Goal: Find specific page/section: Find specific page/section

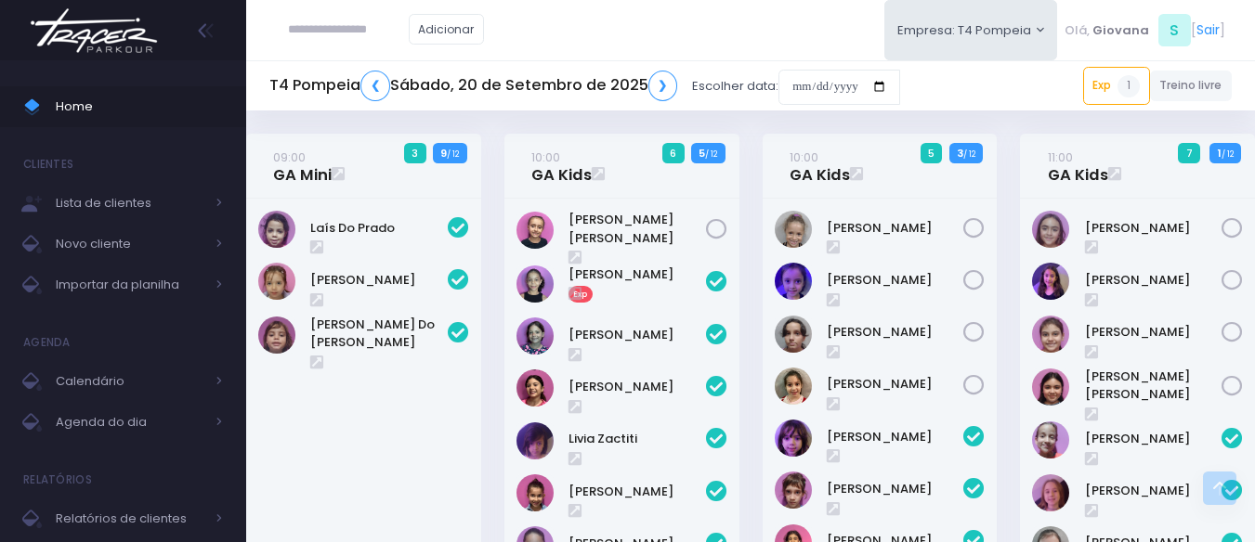
scroll to position [740, 0]
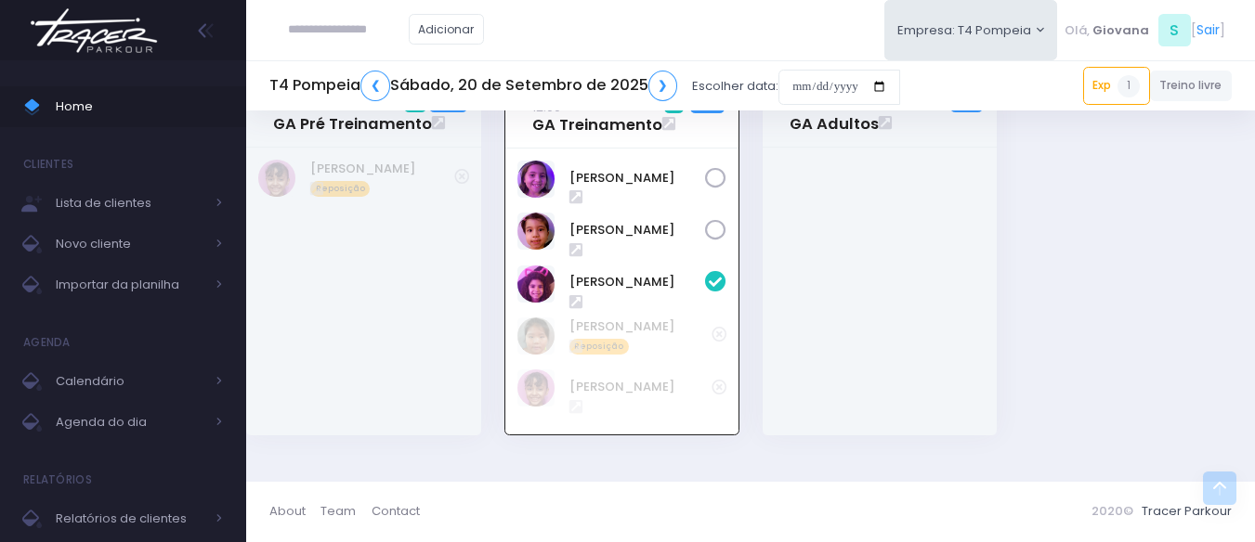
click at [320, 17] on input "text" at bounding box center [348, 29] width 121 height 35
type input "**********"
click input "submit" at bounding box center [0, 0] width 0 height 0
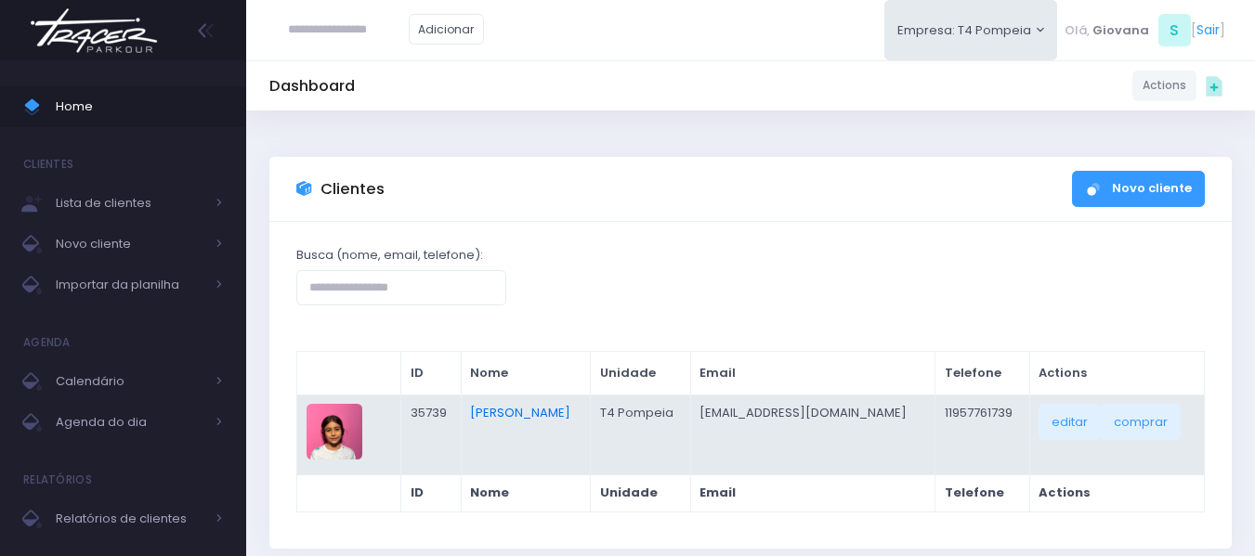
click at [540, 418] on link "[PERSON_NAME]" at bounding box center [520, 413] width 100 height 18
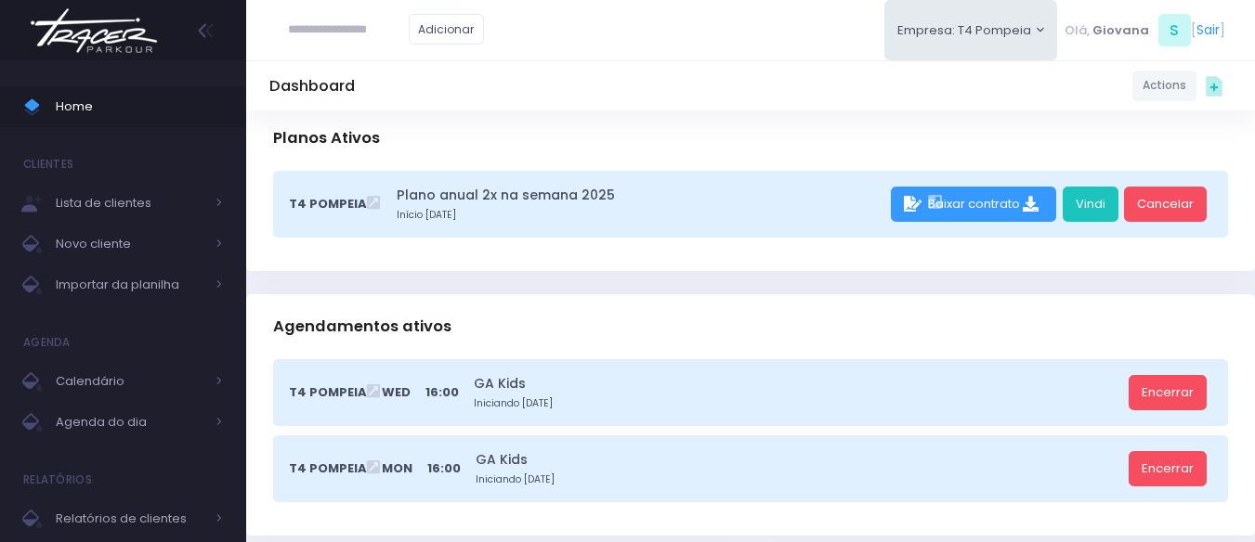
scroll to position [557, 0]
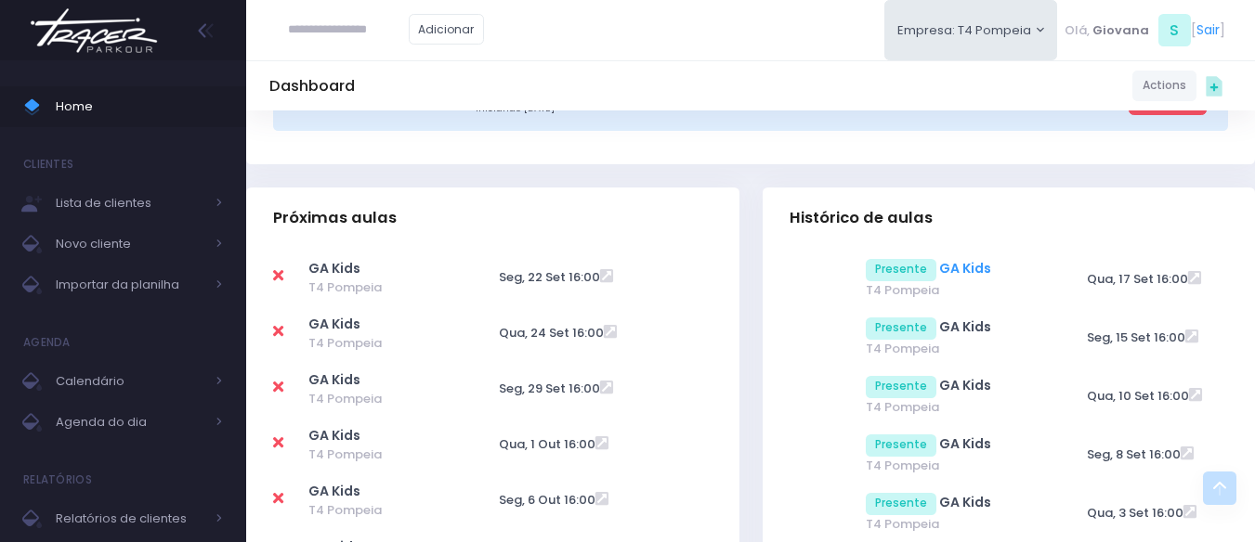
click at [961, 273] on link "GA Kids" at bounding box center [965, 268] width 52 height 19
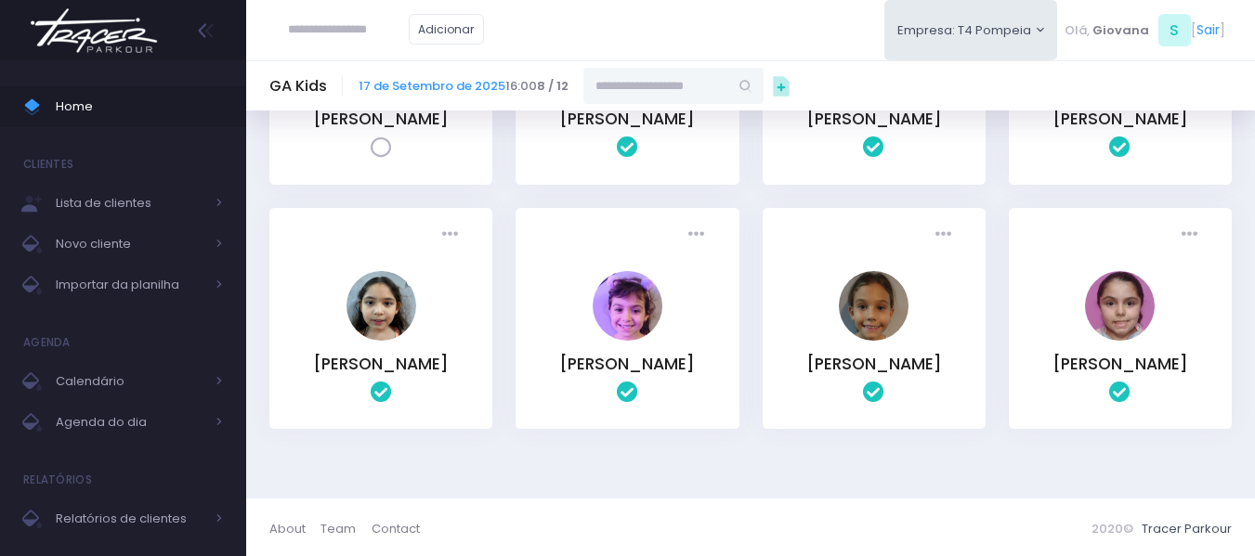
scroll to position [93, 0]
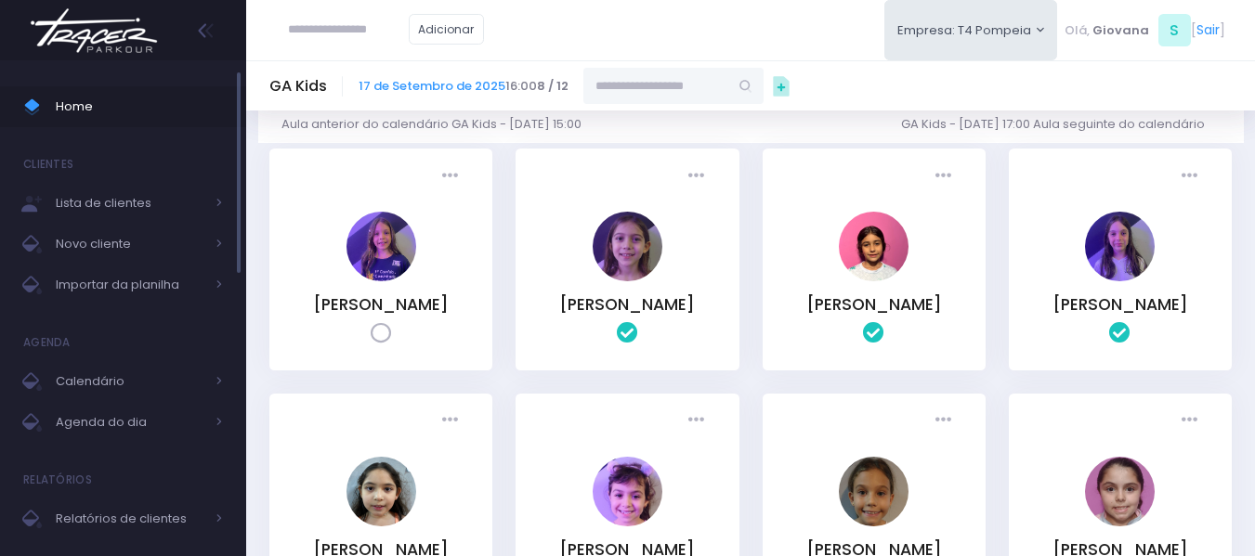
click at [186, 98] on span "Home" at bounding box center [139, 107] width 167 height 24
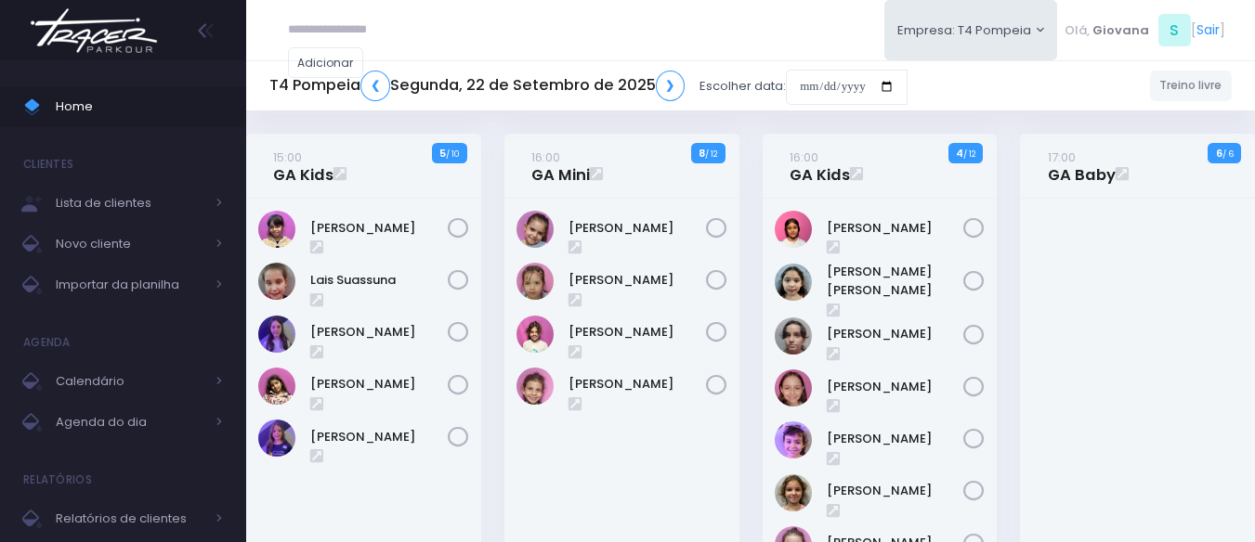
drag, startPoint x: 0, startPoint y: 0, endPoint x: 336, endPoint y: 32, distance: 337.6
type input "**********"
click input "submit" at bounding box center [0, 0] width 0 height 0
type input "**********"
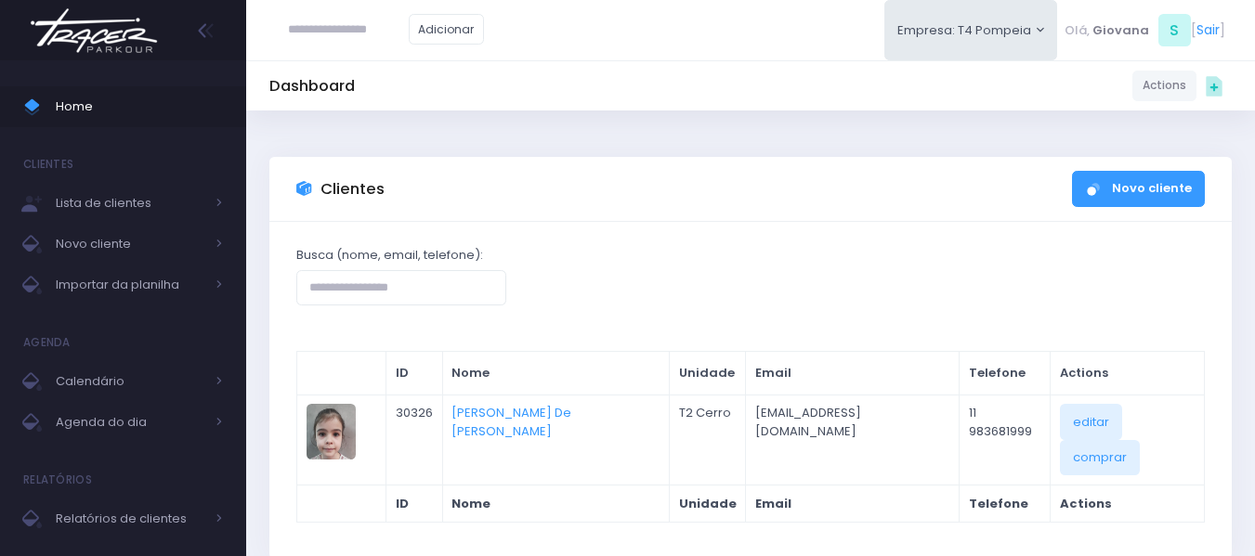
click at [335, 46] on input "text" at bounding box center [348, 29] width 121 height 35
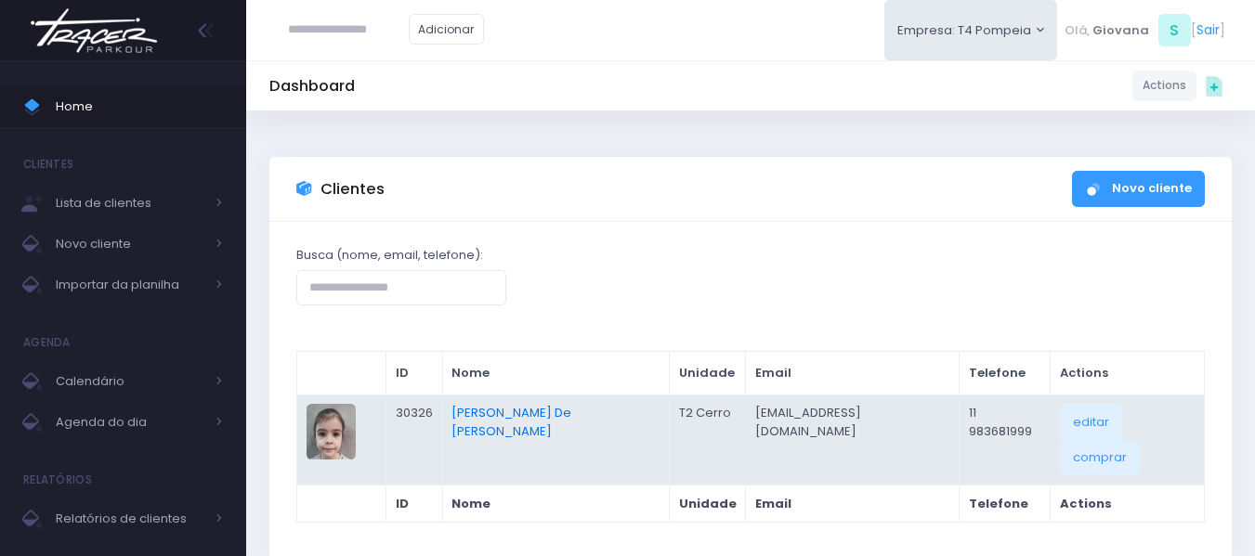
click at [571, 415] on link "[PERSON_NAME] De [PERSON_NAME]" at bounding box center [511, 422] width 120 height 36
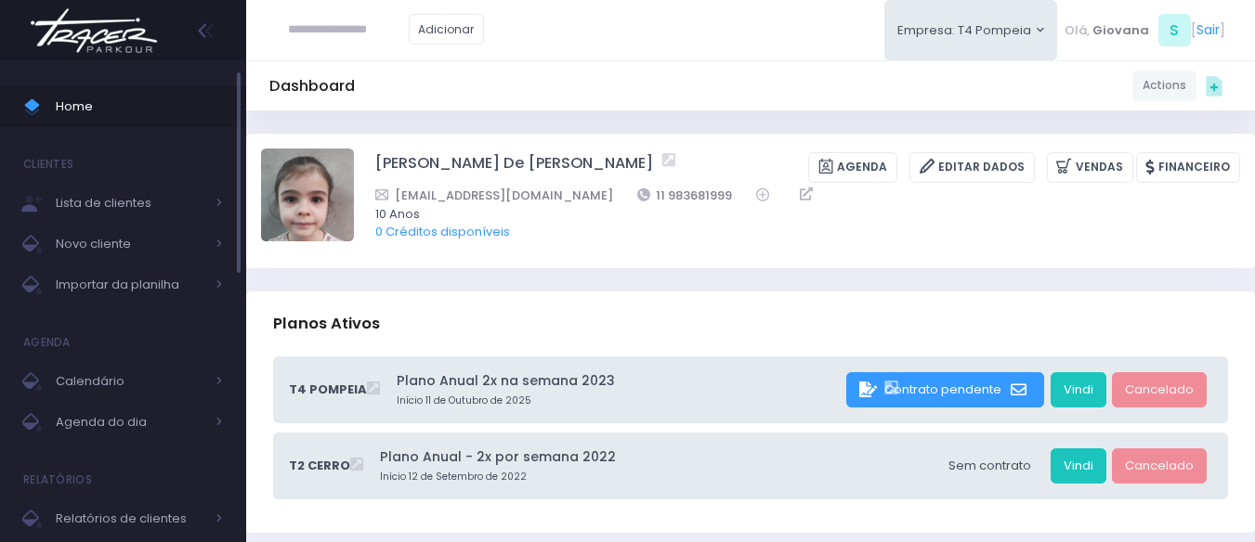
click at [113, 102] on span "Home" at bounding box center [139, 107] width 167 height 24
